Goal: Transaction & Acquisition: Download file/media

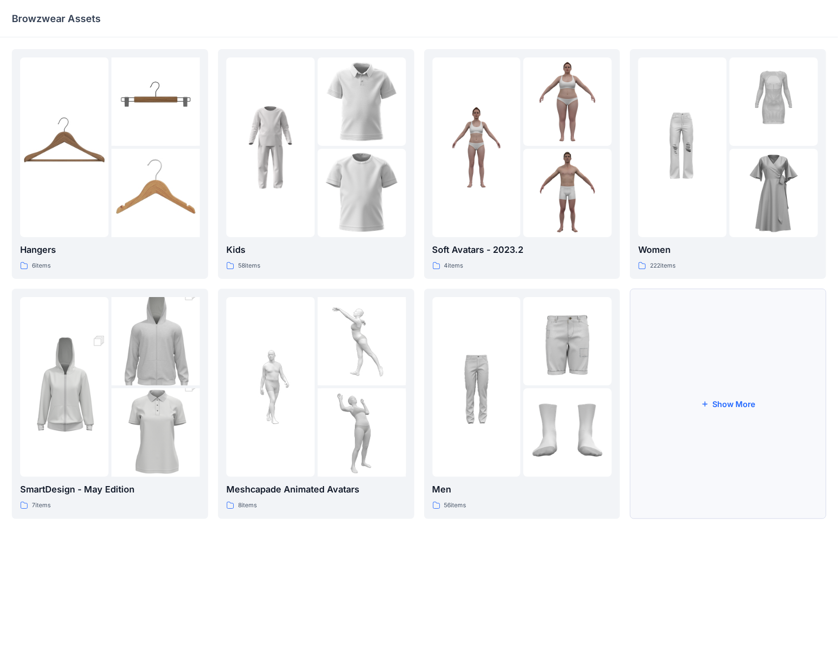
click at [694, 317] on button "Show More" at bounding box center [728, 404] width 196 height 230
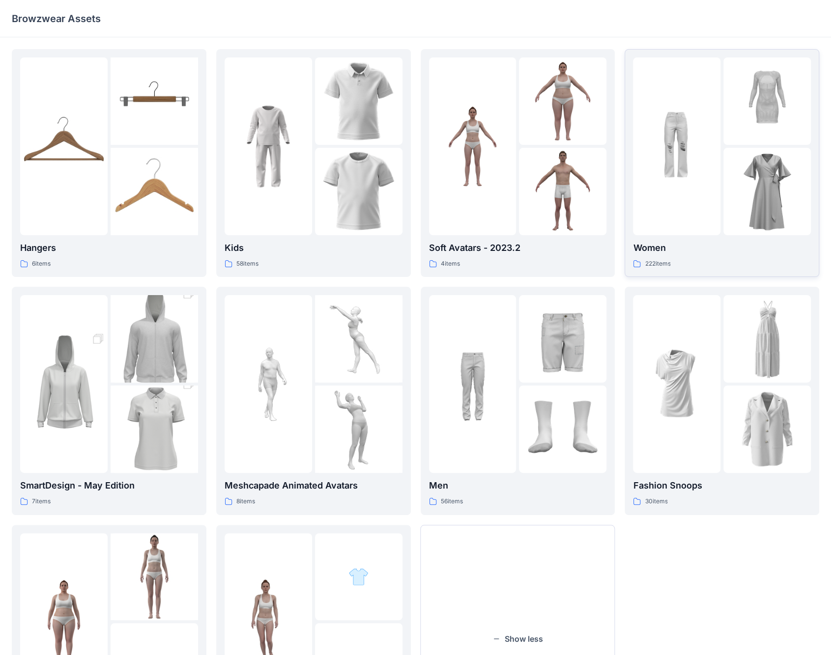
click at [695, 212] on div at bounding box center [676, 146] width 87 height 178
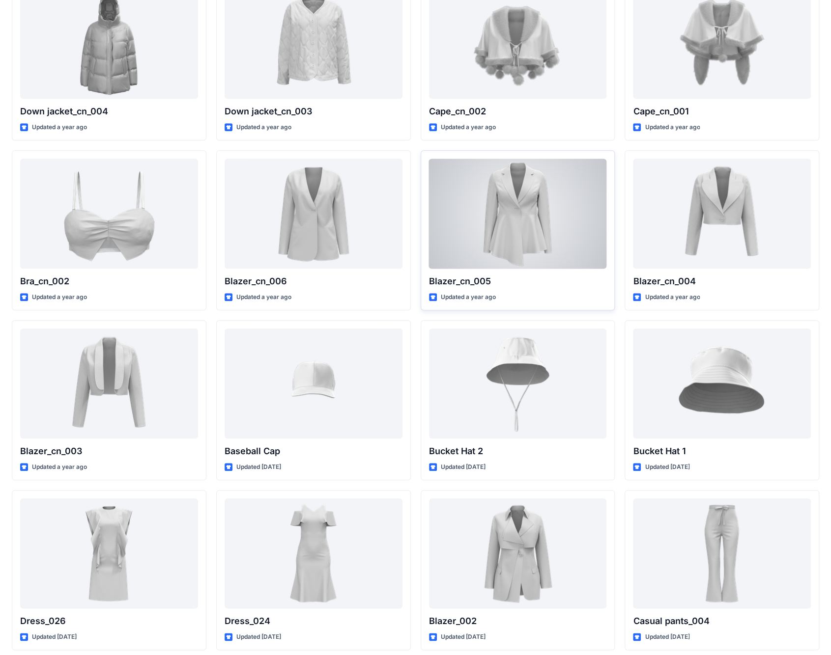
scroll to position [450, 0]
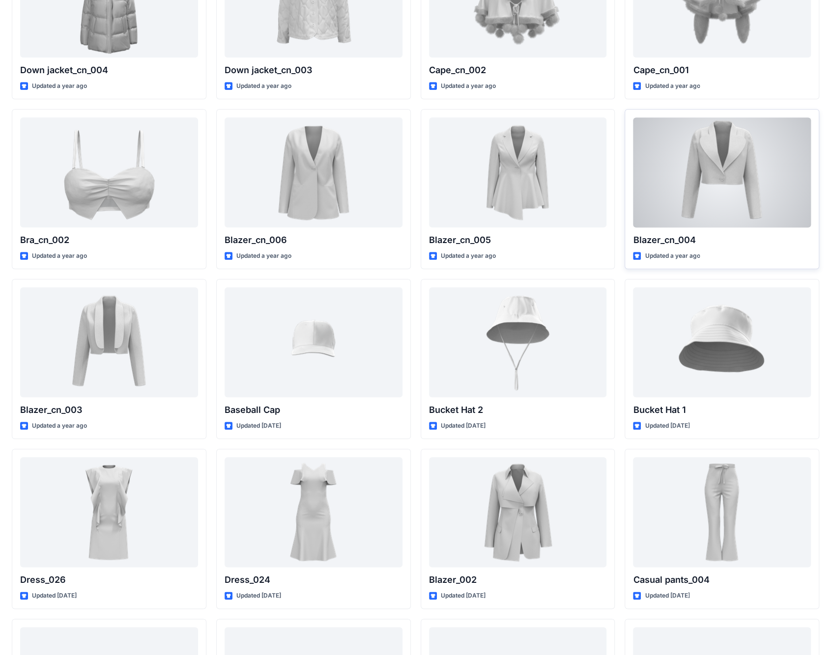
click at [704, 170] on div at bounding box center [722, 172] width 178 height 110
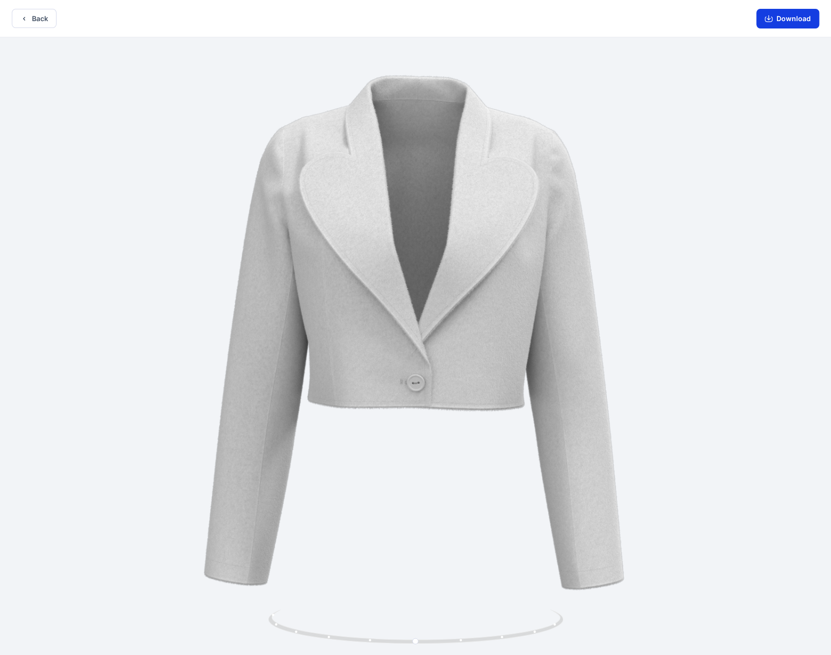
click at [779, 23] on button "Download" at bounding box center [787, 19] width 63 height 20
click at [29, 14] on button "Back" at bounding box center [34, 18] width 45 height 19
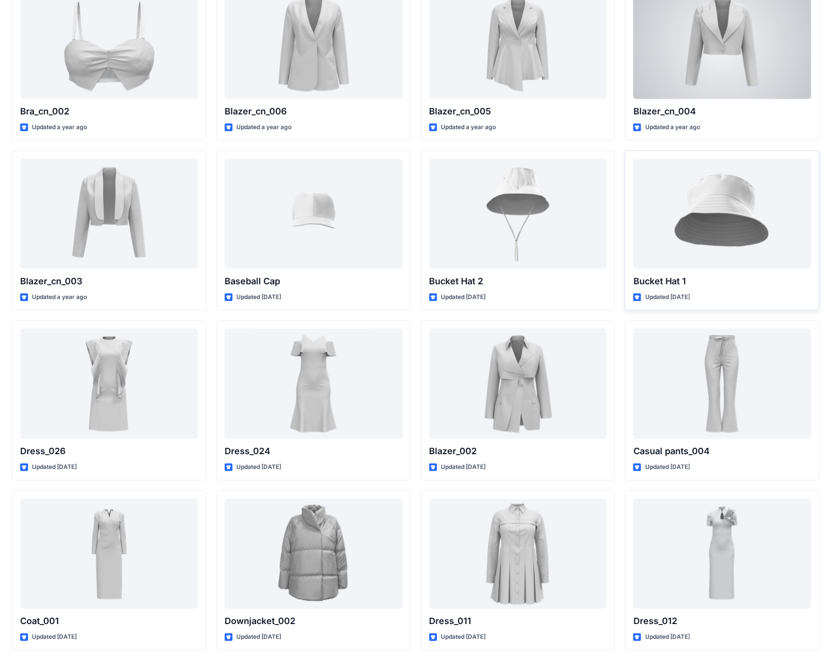
scroll to position [597, 0]
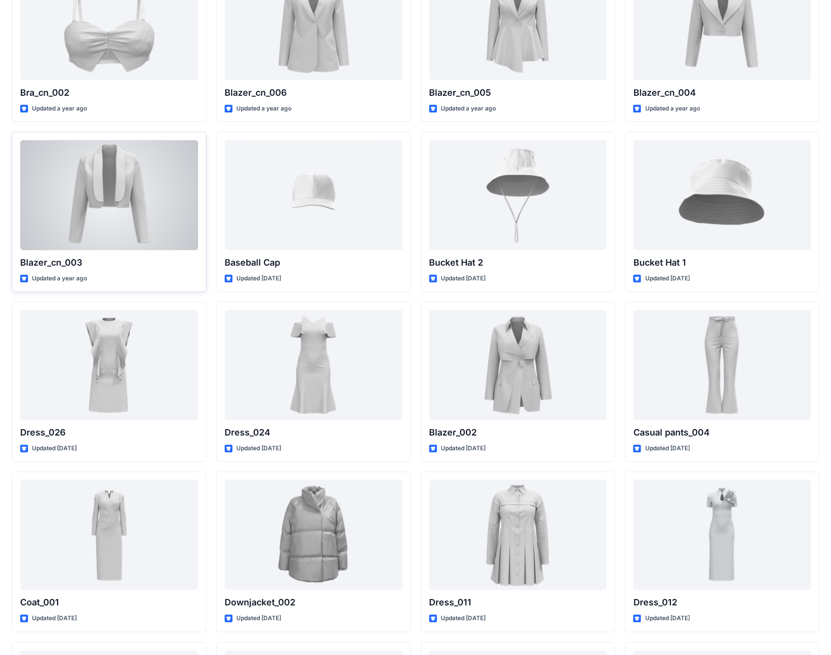
click at [124, 184] on div at bounding box center [109, 195] width 178 height 110
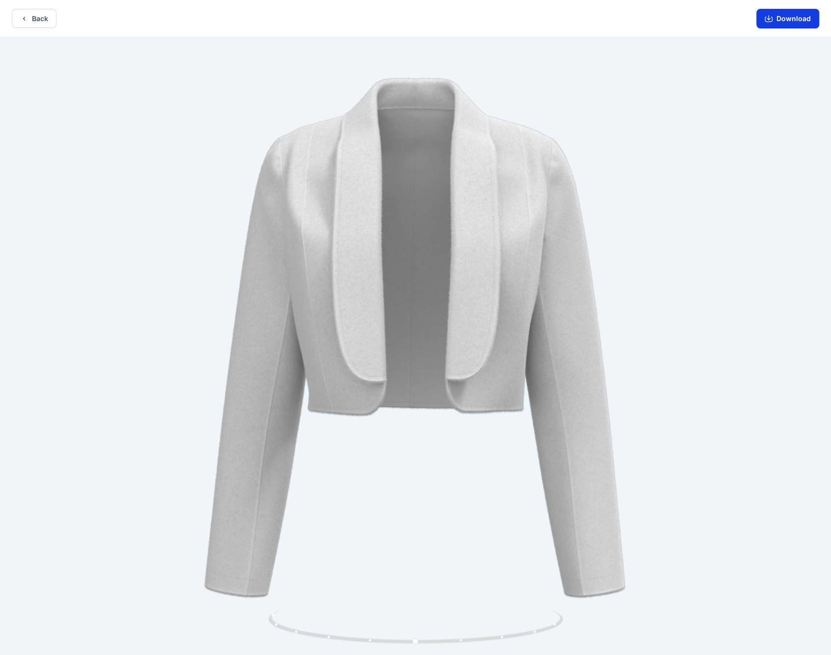
click at [805, 15] on button "Download" at bounding box center [787, 19] width 63 height 20
click at [44, 26] on button "Back" at bounding box center [34, 18] width 45 height 19
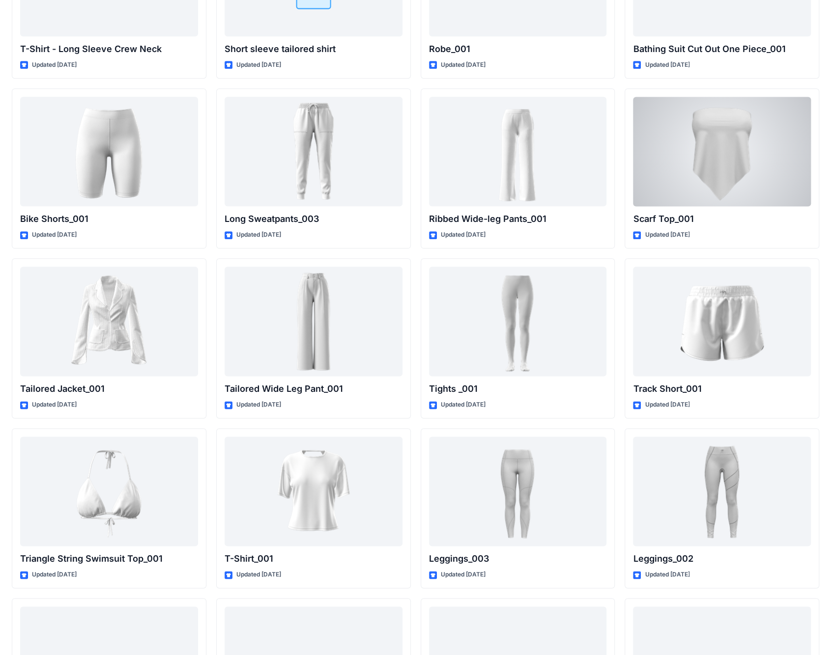
scroll to position [7825, 0]
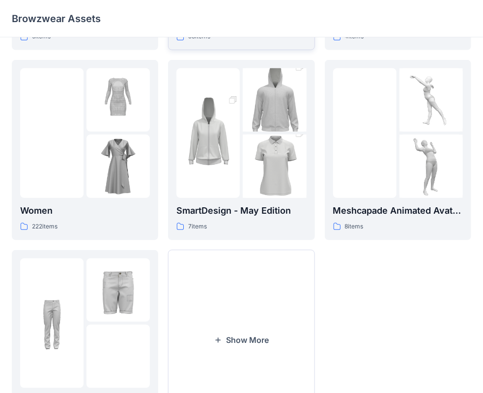
scroll to position [244, 0]
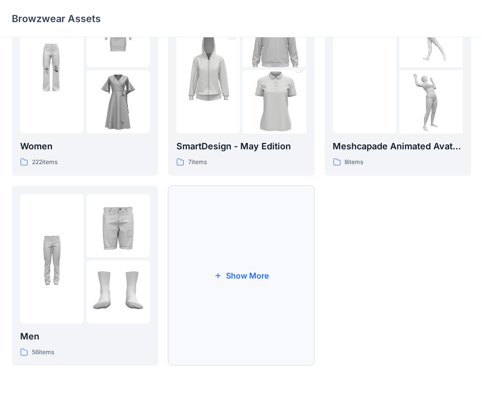
click at [253, 269] on button "Show More" at bounding box center [241, 276] width 146 height 180
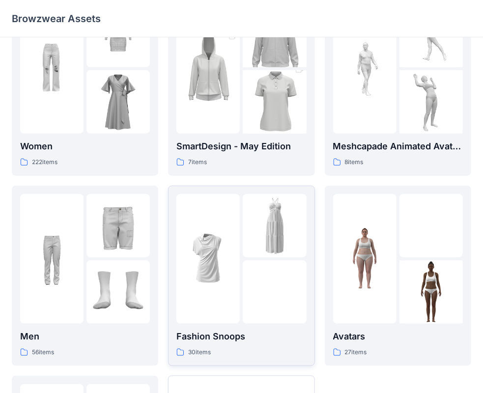
scroll to position [434, 0]
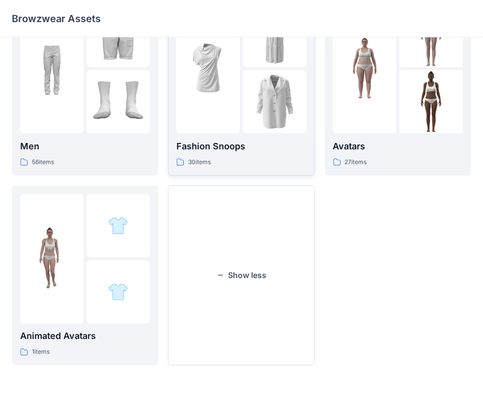
click at [249, 95] on img at bounding box center [274, 101] width 63 height 63
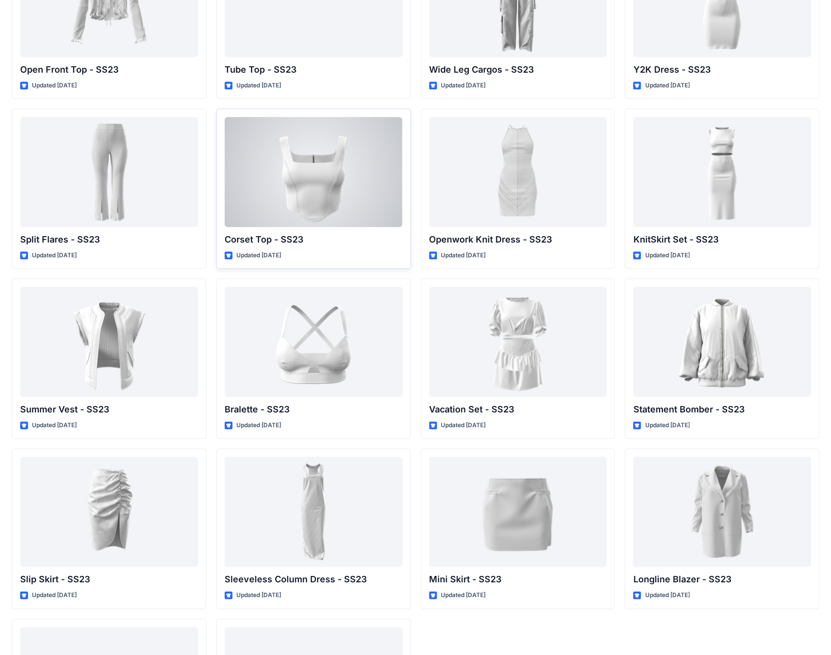
scroll to position [737, 0]
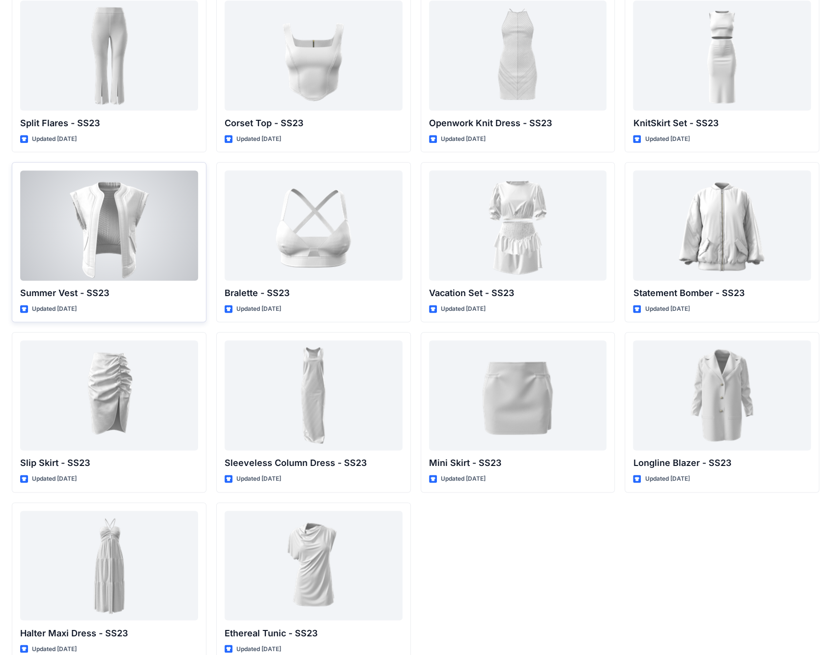
click at [107, 212] on div at bounding box center [109, 225] width 178 height 110
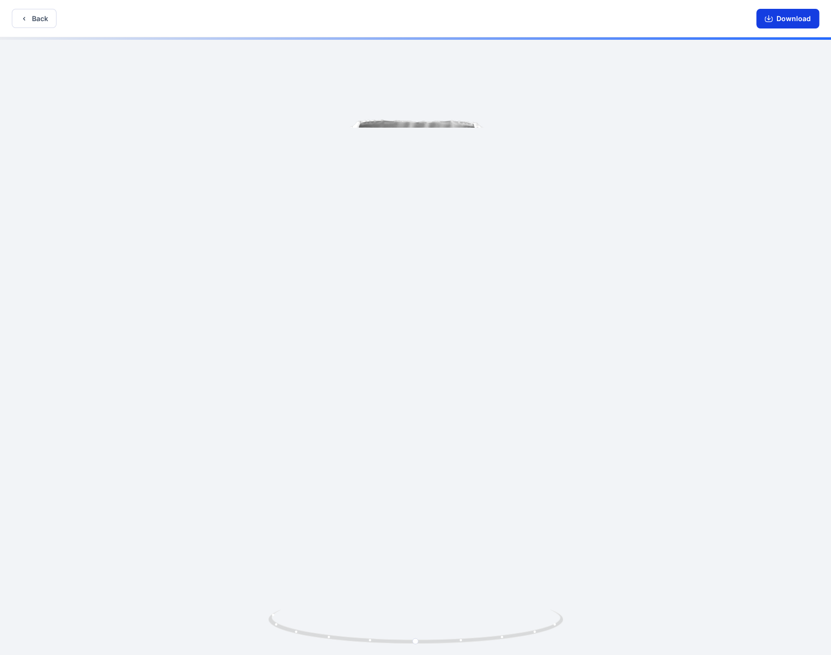
click at [491, 22] on button "Download" at bounding box center [787, 19] width 63 height 20
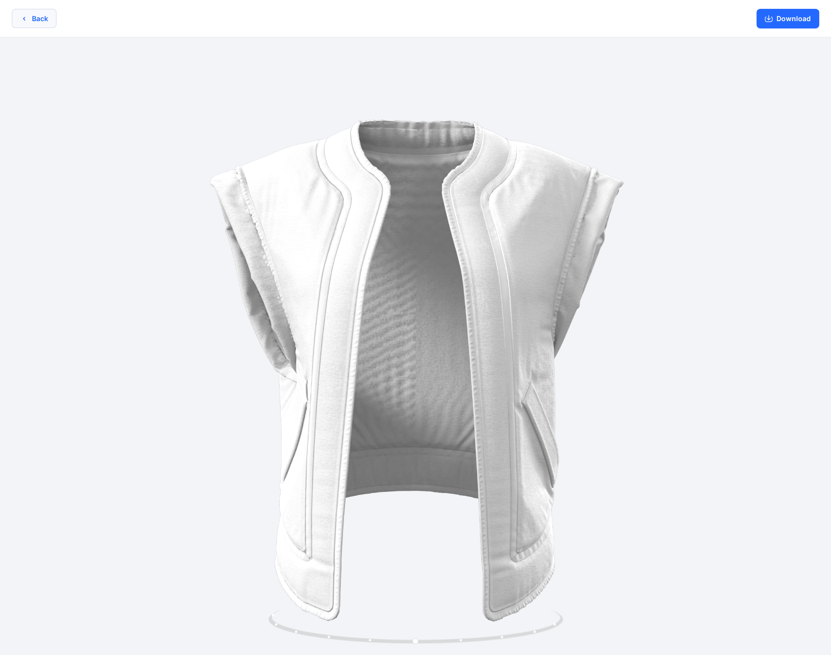
click at [53, 21] on button "Back" at bounding box center [34, 18] width 45 height 19
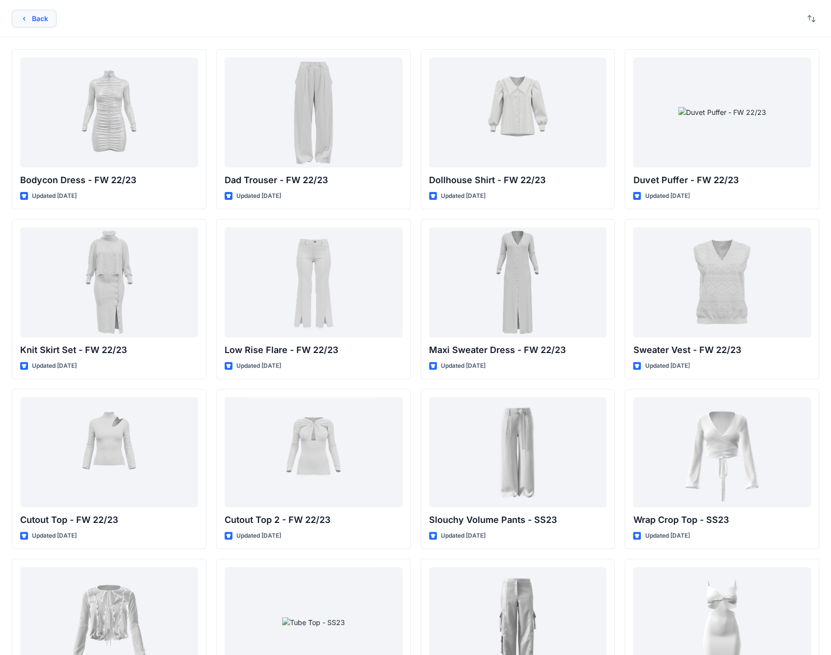
click at [33, 21] on button "Back" at bounding box center [34, 19] width 45 height 18
